Goal: Transaction & Acquisition: Purchase product/service

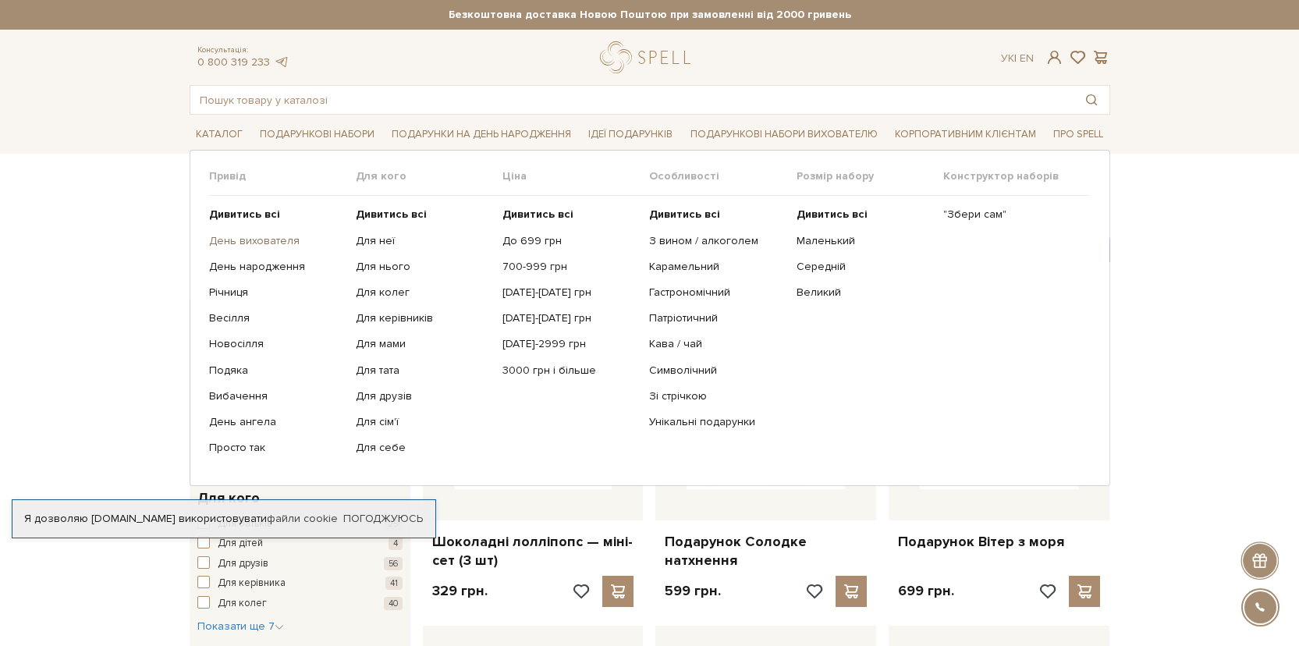
click at [261, 242] on link "День вихователя" at bounding box center [276, 241] width 135 height 14
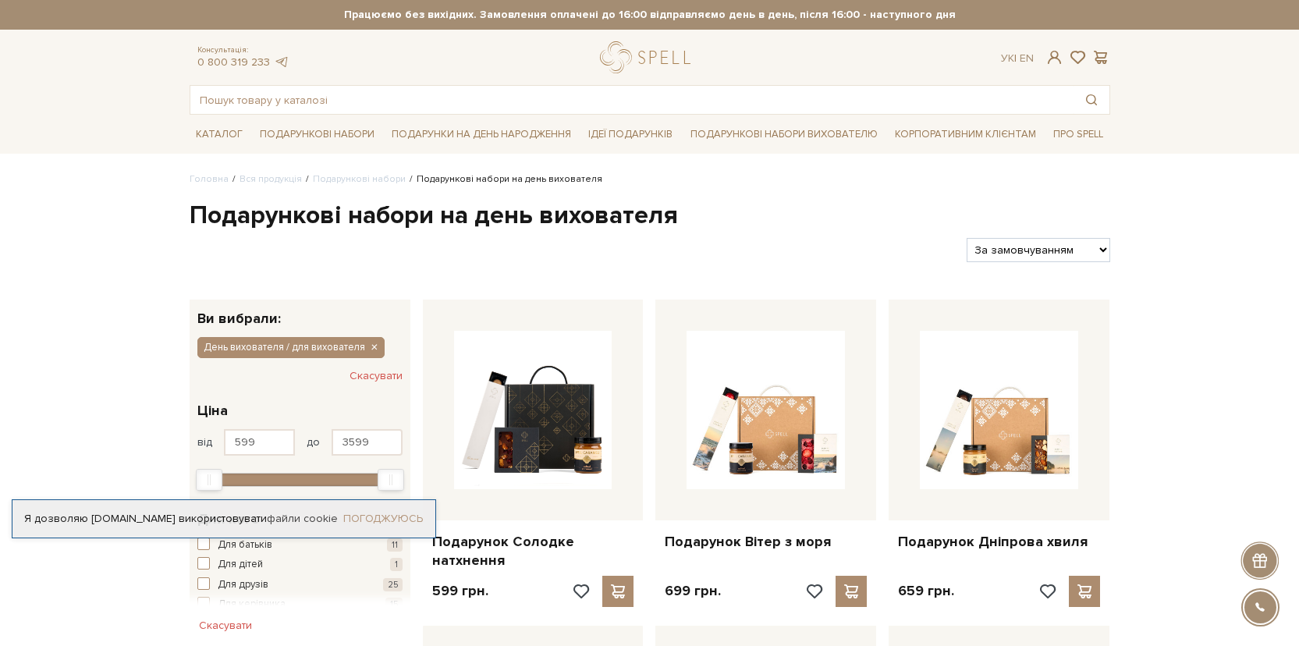
click at [418, 519] on link "Погоджуюсь" at bounding box center [383, 519] width 80 height 14
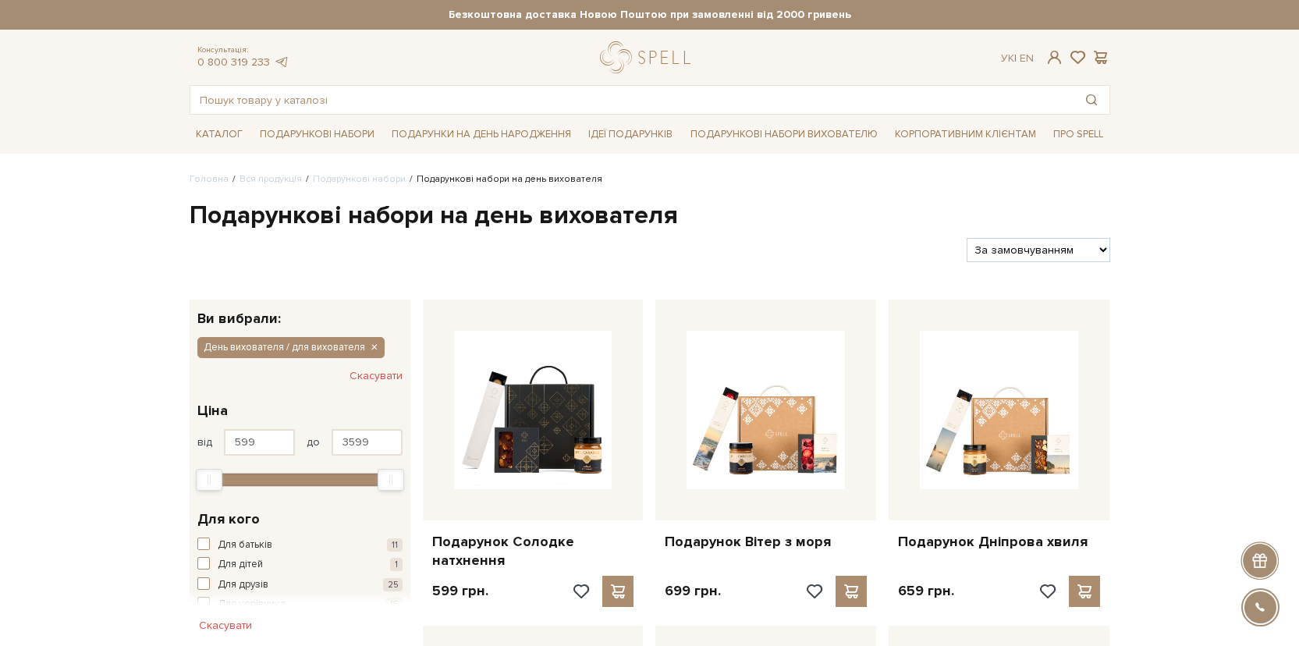
click at [1059, 250] on select "За замовчуванням За Ціною (зростання) За Ціною (зменшення) Новинки За популярні…" at bounding box center [1038, 250] width 143 height 24
select select "https://spellchocolate.com/our-productions/podarunkovi-box/den-vihovatelja-dlja…"
click at [967, 238] on select "За замовчуванням За Ціною (зростання) За Ціною (зменшення) Новинки За популярні…" at bounding box center [1038, 250] width 143 height 24
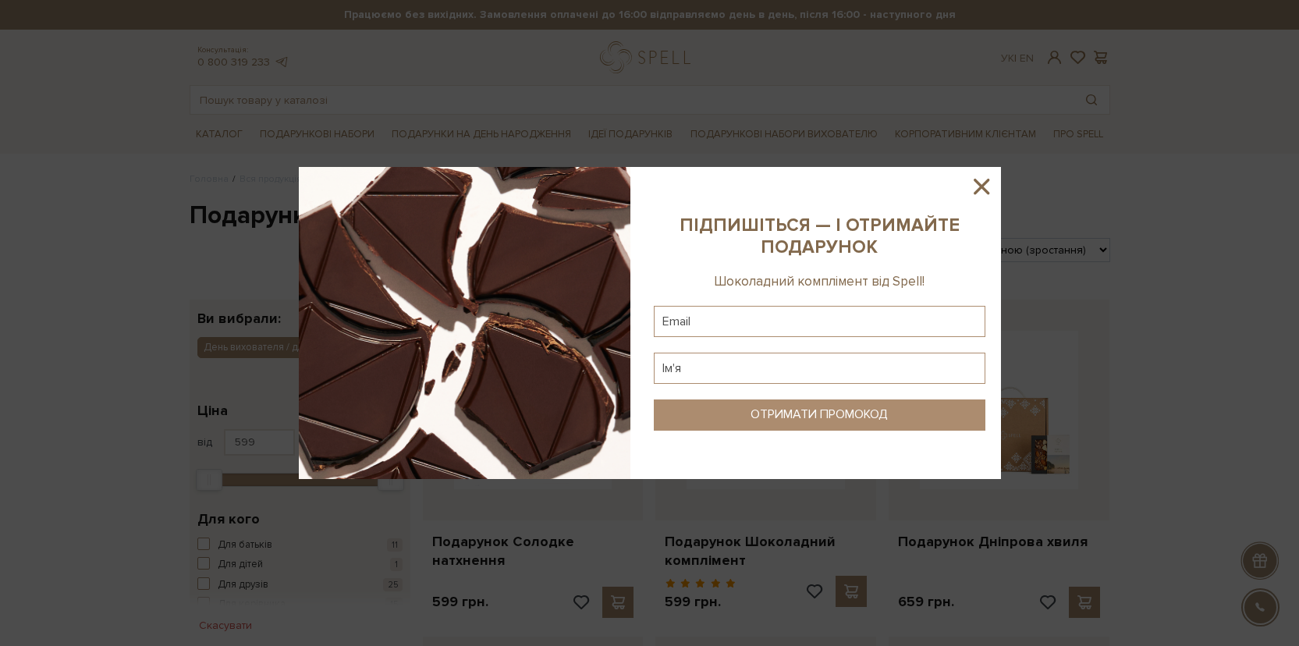
click at [977, 183] on icon at bounding box center [982, 187] width 16 height 16
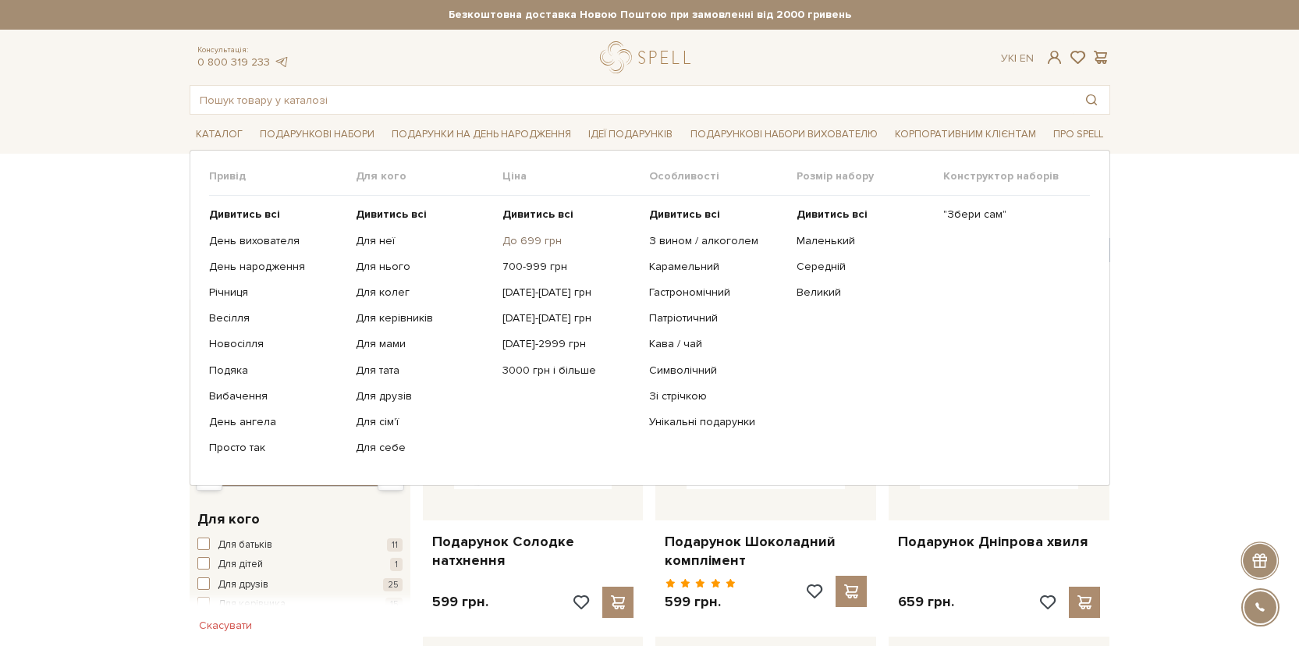
click at [538, 242] on link "До 699 грн" at bounding box center [569, 241] width 135 height 14
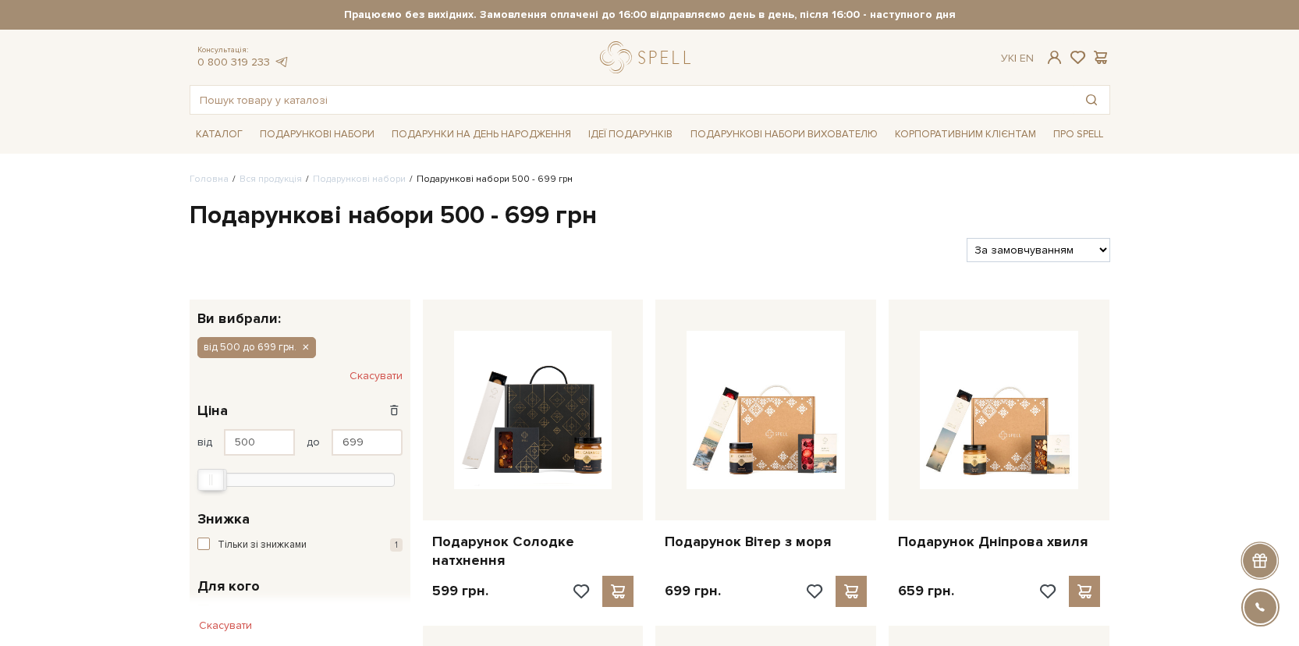
click at [1046, 247] on select "За замовчуванням За Ціною (зростання) За Ціною (зменшення) Новинки За популярні…" at bounding box center [1038, 250] width 143 height 24
select select "https://spellchocolate.com/our-productions/podarunkovi-box/500-699?sort=p.price…"
click at [967, 238] on select "За замовчуванням За Ціною (зростання) За Ціною (зменшення) Новинки За популярні…" at bounding box center [1038, 250] width 143 height 24
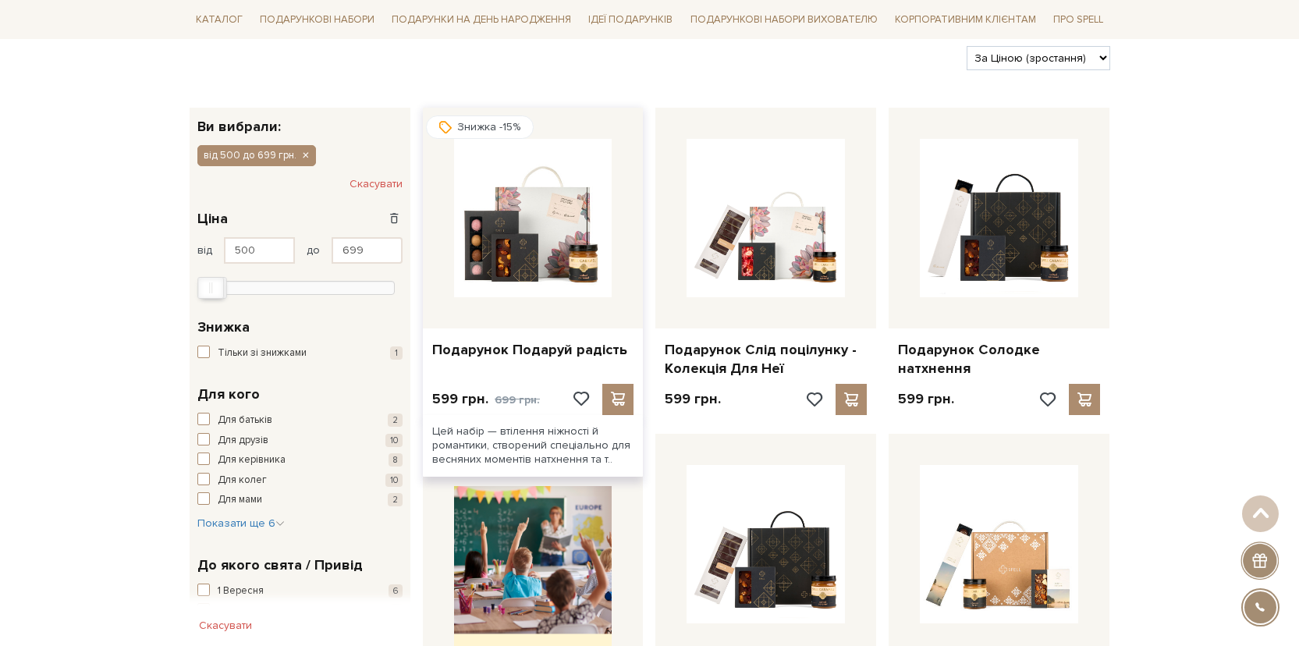
scroll to position [84, 0]
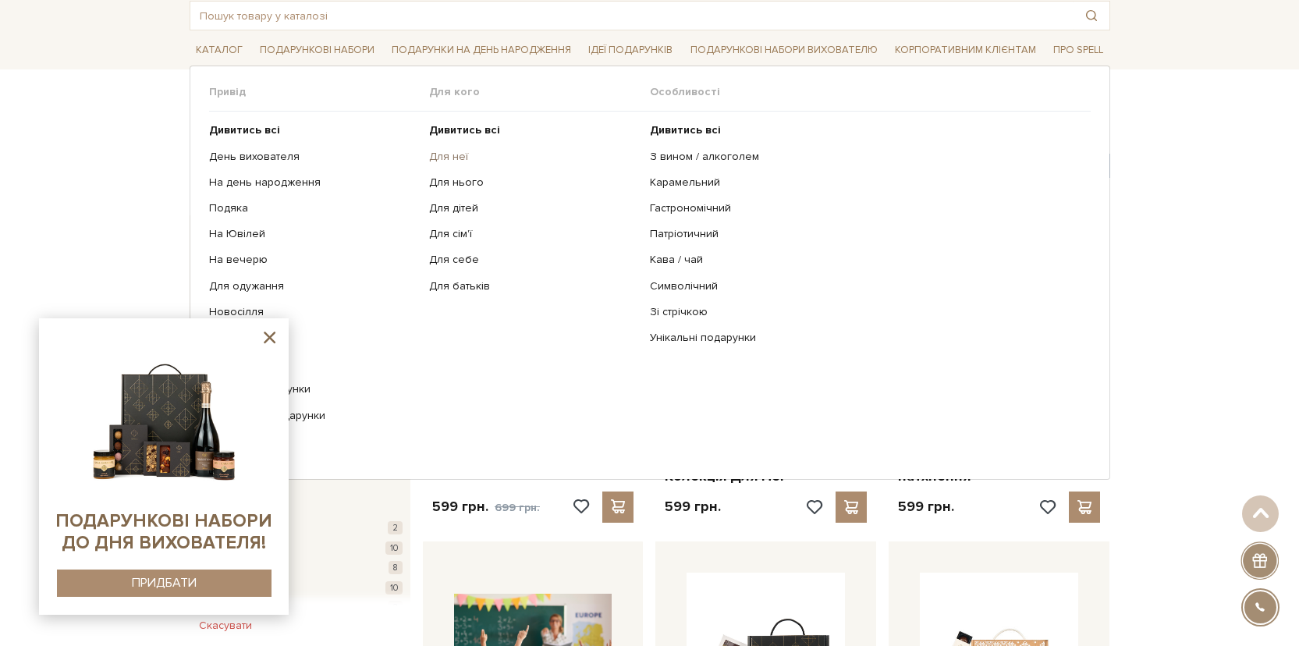
click at [452, 162] on link "Для неї" at bounding box center [533, 157] width 209 height 14
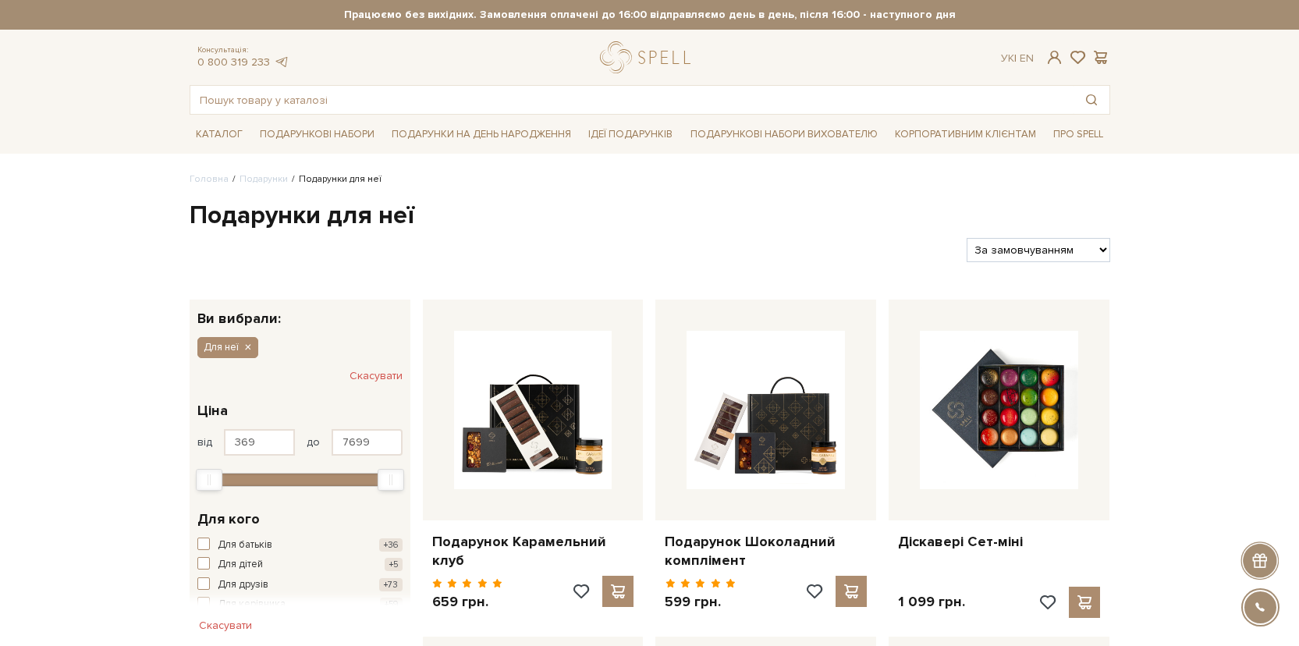
click at [1048, 253] on select "За замовчуванням За Ціною (зростання) За Ціною (зменшення) Новинки За популярні…" at bounding box center [1038, 250] width 143 height 24
select select "[URL][DOMAIN_NAME]"
click at [967, 238] on select "За замовчуванням За Ціною (зростання) За Ціною (зменшення) Новинки За популярні…" at bounding box center [1038, 250] width 143 height 24
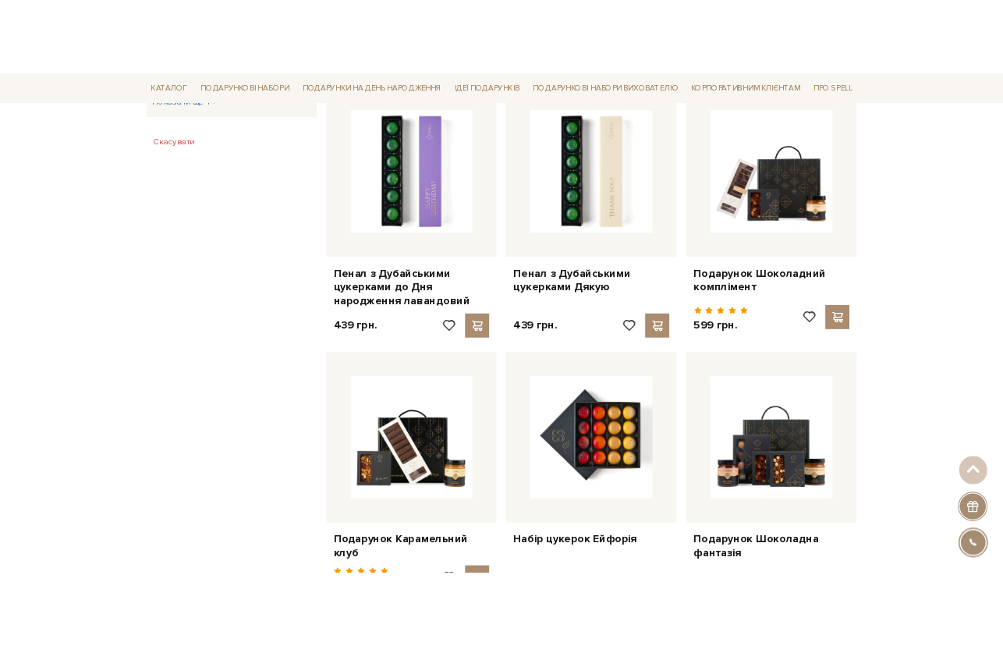
scroll to position [642, 0]
